Goal: Task Accomplishment & Management: Manage account settings

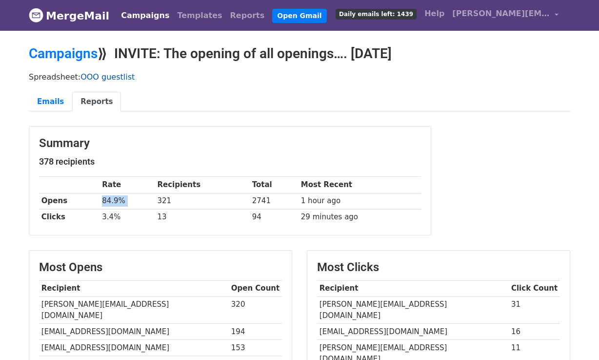
click at [94, 76] on link "OOO guestlist" at bounding box center [108, 76] width 54 height 9
click at [68, 58] on link "Campaigns" at bounding box center [63, 53] width 69 height 16
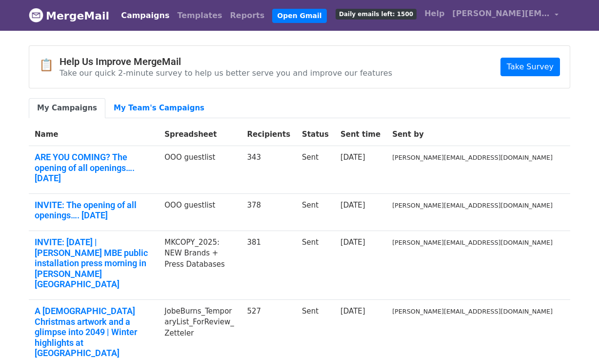
click at [153, 200] on link "INVITE: The opening of all openings…. 11/9/25" at bounding box center [94, 210] width 118 height 21
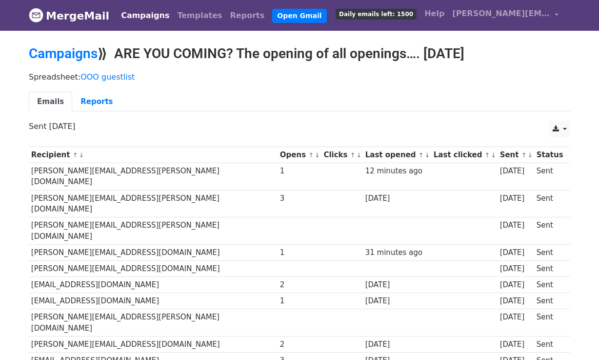
click at [308, 155] on link "↑" at bounding box center [310, 154] width 5 height 7
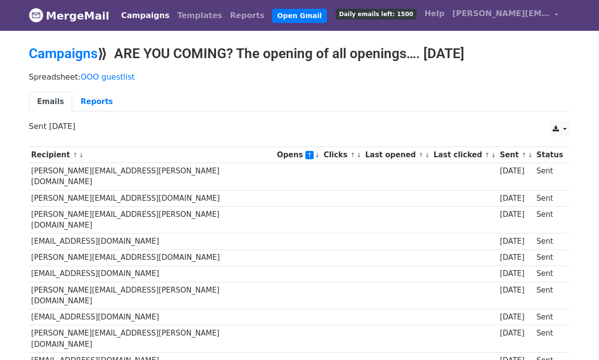
click at [315, 157] on link "↓" at bounding box center [317, 154] width 5 height 7
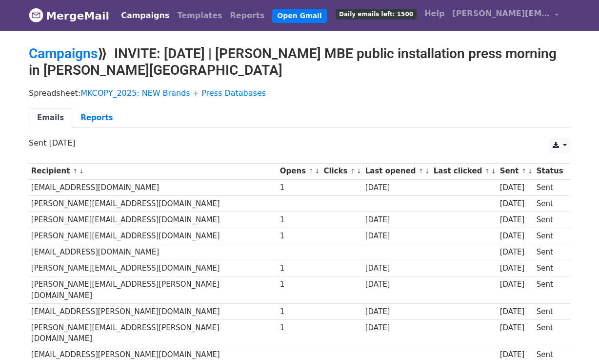
click at [315, 170] on link "↓" at bounding box center [317, 170] width 5 height 7
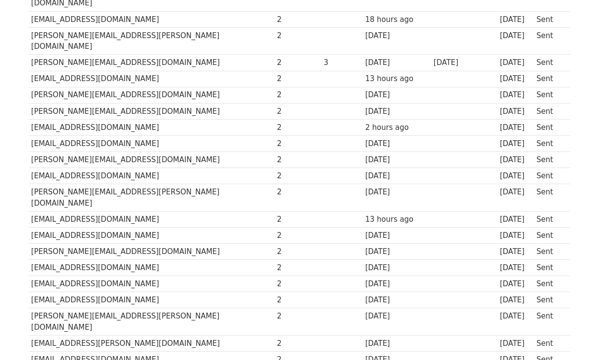
scroll to position [1007, 0]
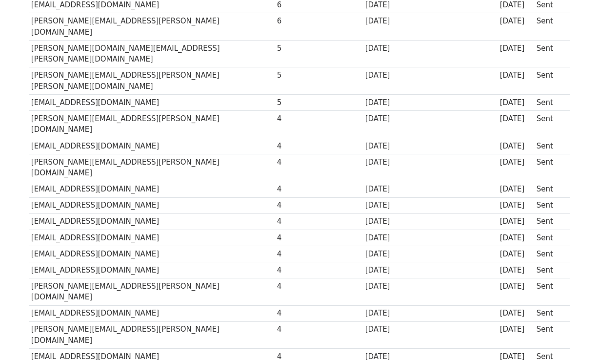
scroll to position [450, 0]
